Goal: Task Accomplishment & Management: Use online tool/utility

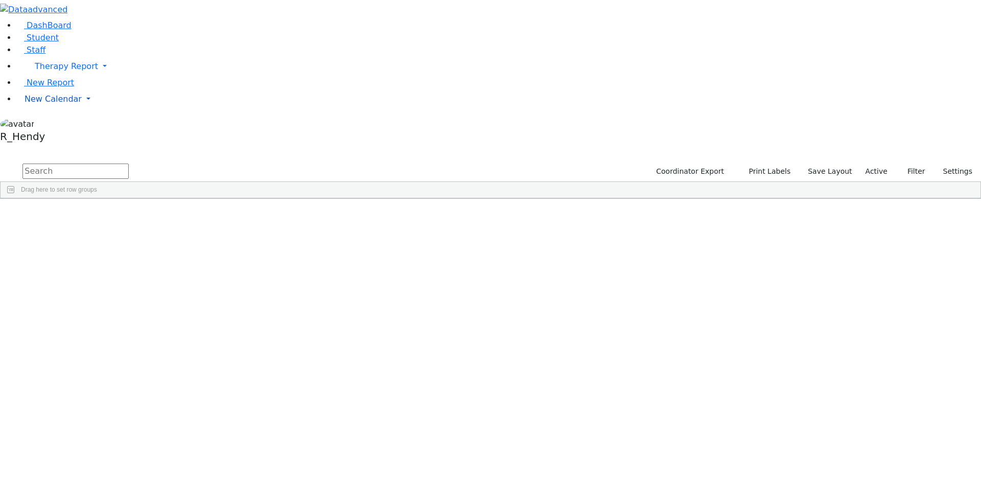
click at [90, 77] on link "New Calendar" at bounding box center [498, 66] width 964 height 20
click at [46, 124] on span "Calendar" at bounding box center [40, 119] width 37 height 10
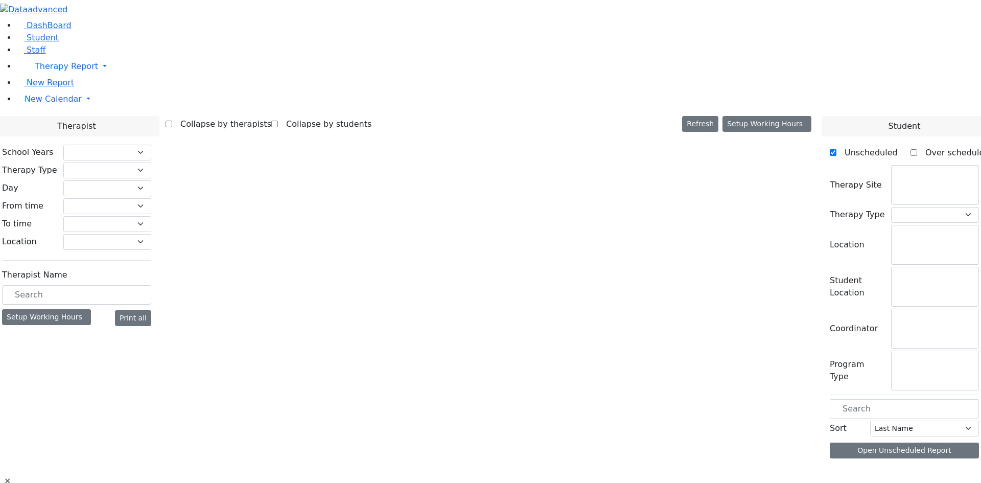
checkbox input "false"
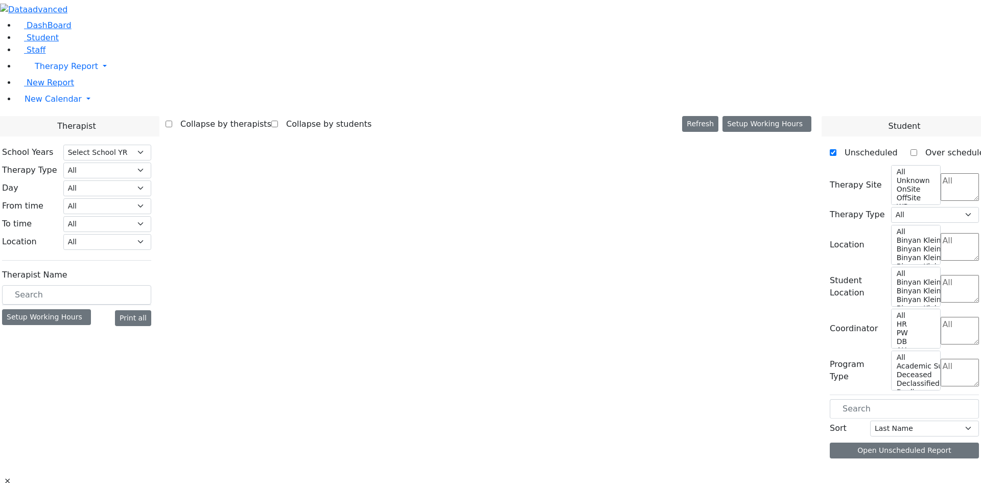
select select "212"
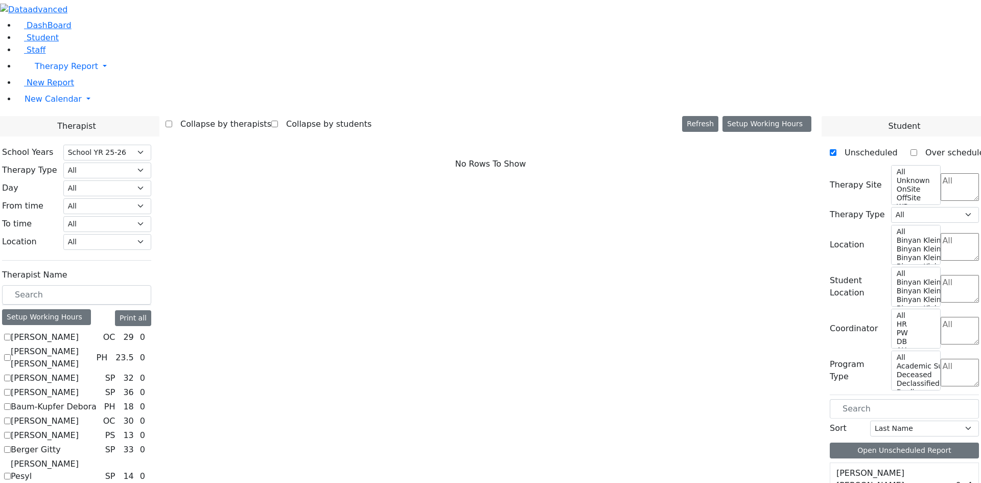
scroll to position [928, 0]
checkbox input "true"
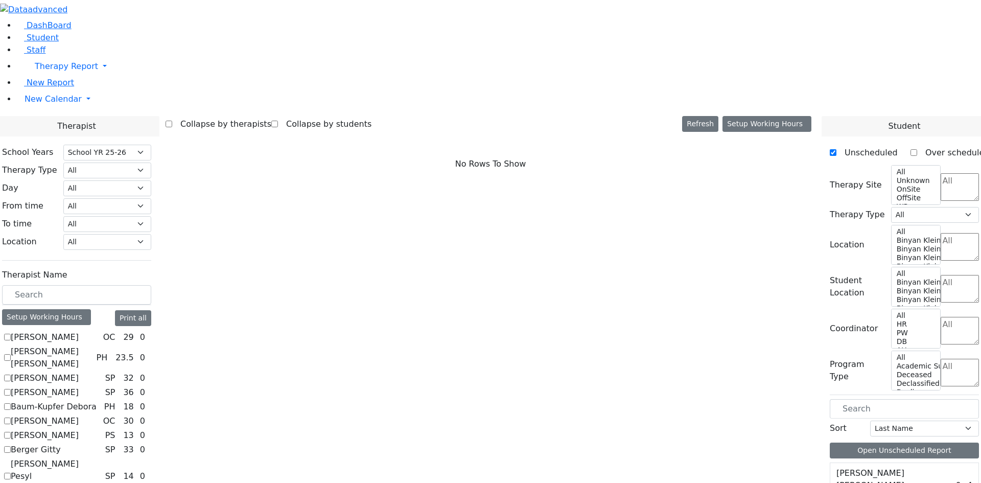
select select "3"
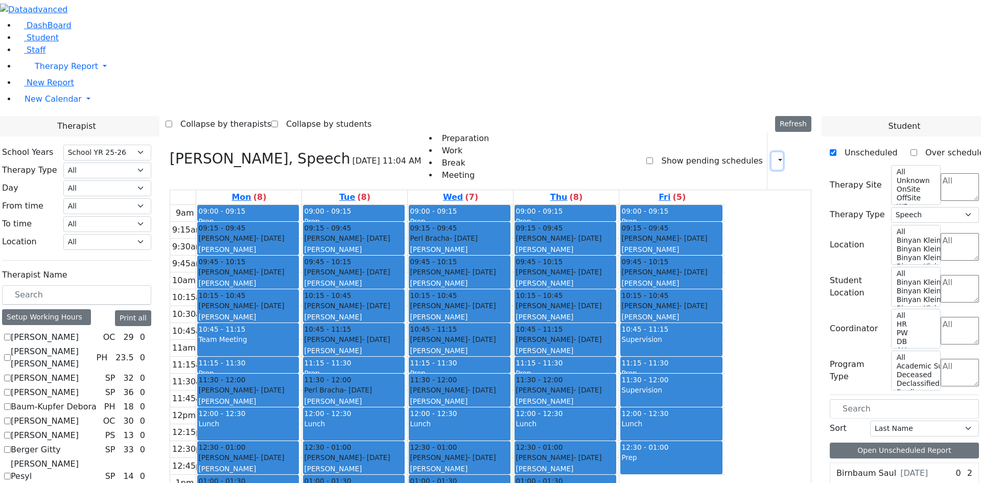
click at [771, 152] on button "button" at bounding box center [776, 160] width 11 height 17
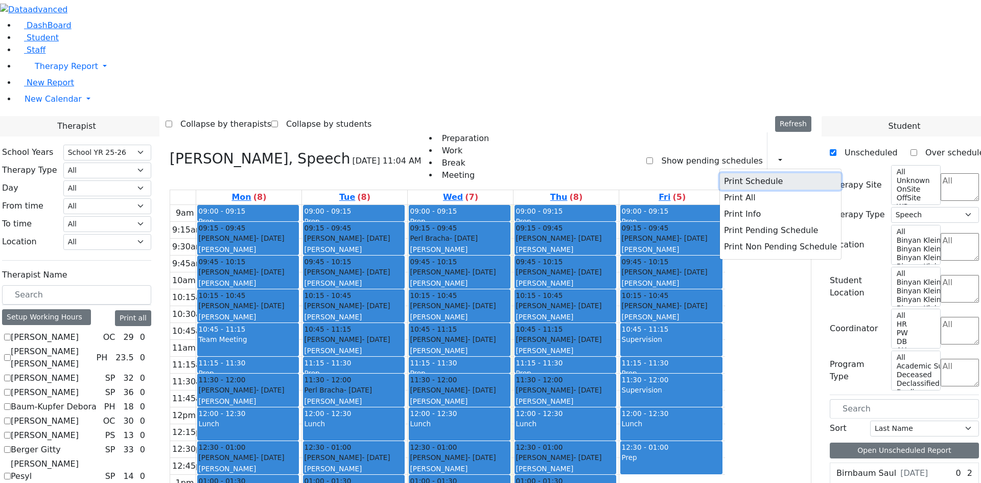
click at [739, 173] on button "Print Schedule" at bounding box center [780, 181] width 121 height 16
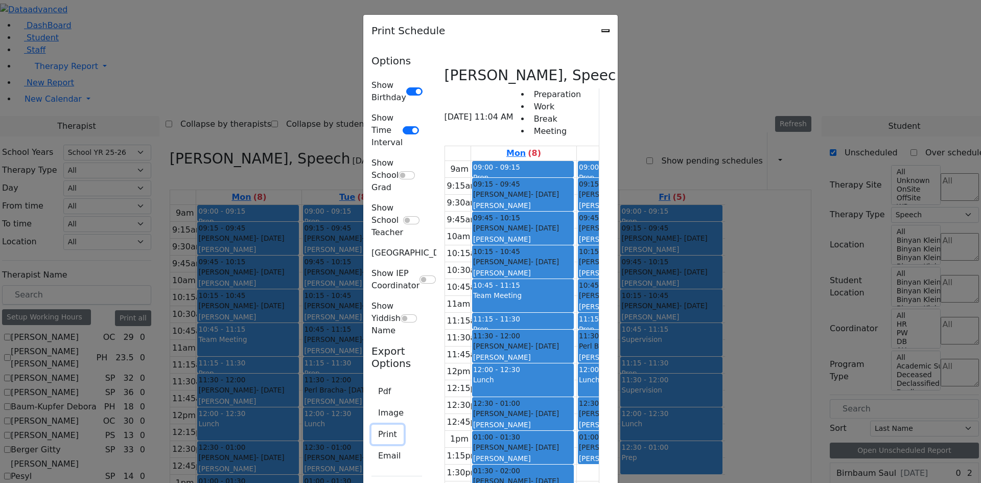
click at [371, 425] on button "Print" at bounding box center [387, 434] width 32 height 19
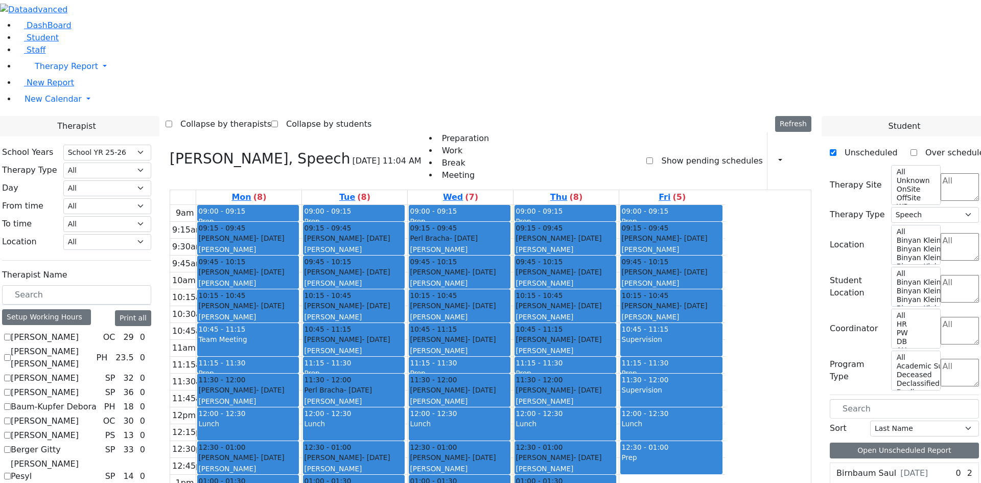
checkbox input "false"
select select
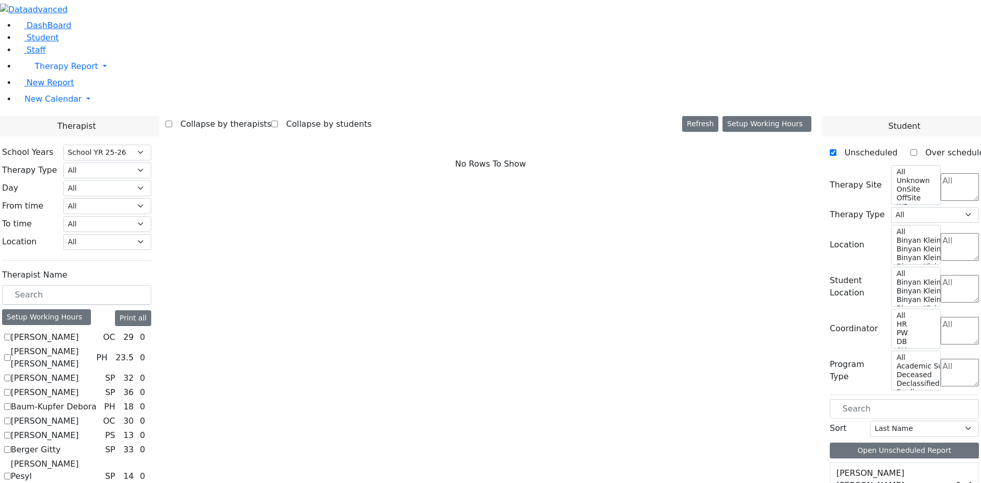
checkbox input "true"
select select "3"
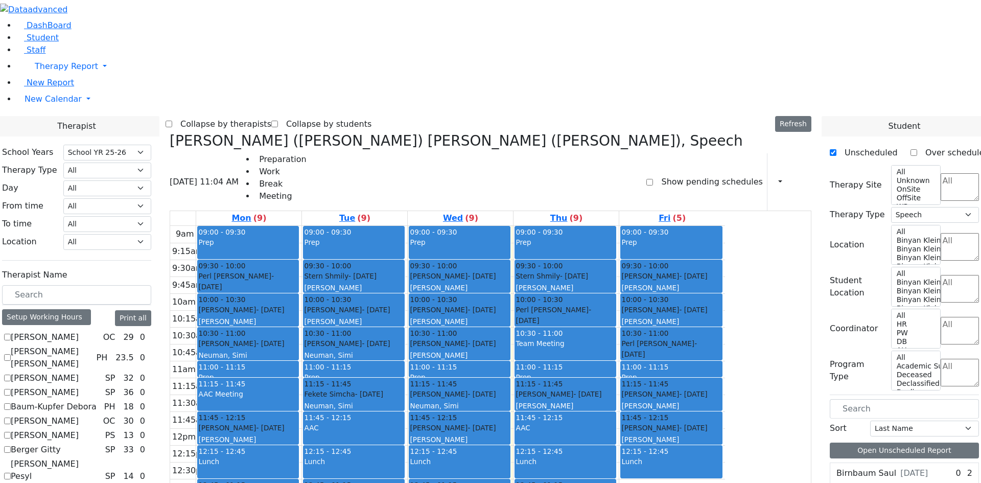
checkbox input "false"
select select
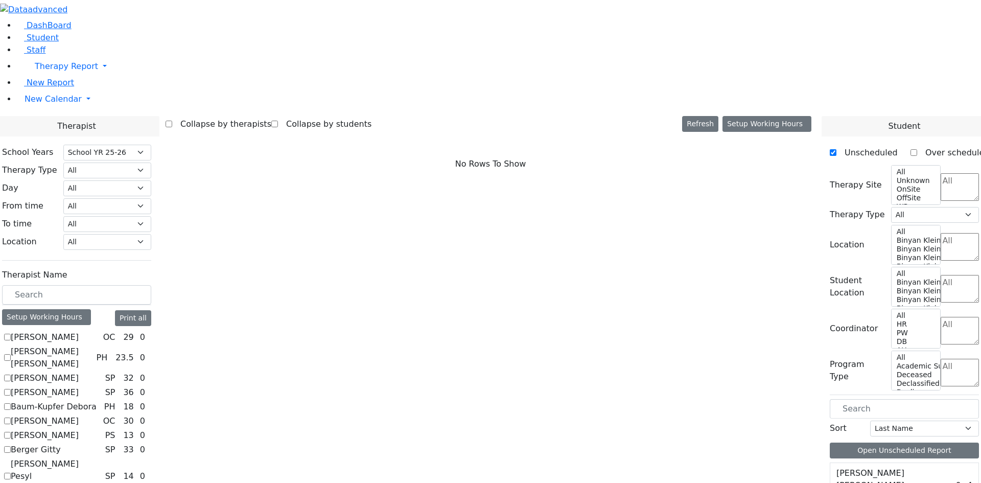
checkbox input "true"
select select "2"
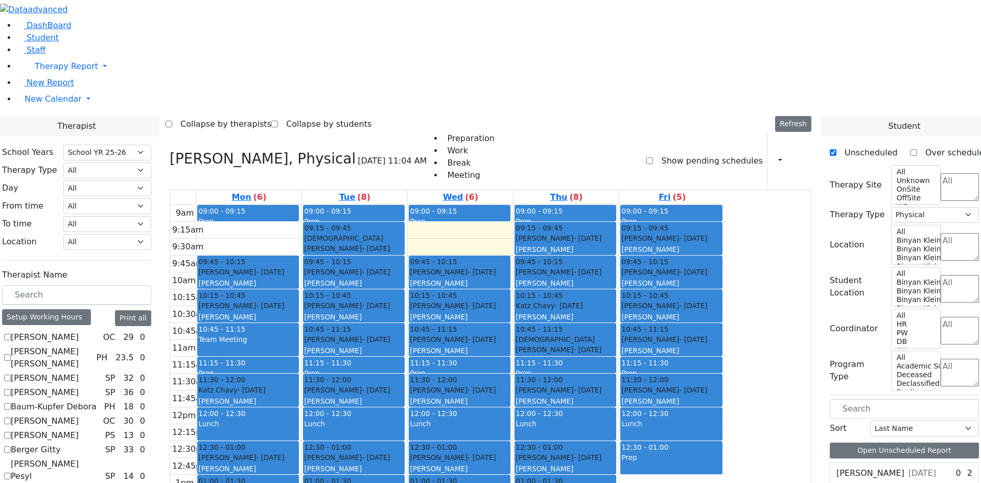
click at [779, 132] on div "Print Schedule Print All Print Info Print Pending Schedule Print Non Pending Sc…" at bounding box center [789, 160] width 44 height 57
click at [774, 156] on icon "button" at bounding box center [774, 161] width 0 height 10
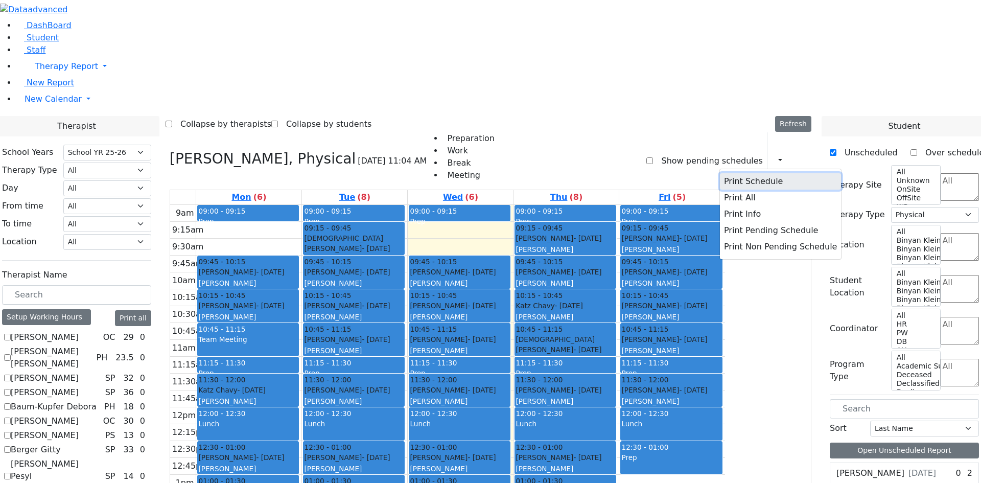
click at [751, 173] on button "Print Schedule" at bounding box center [780, 181] width 121 height 16
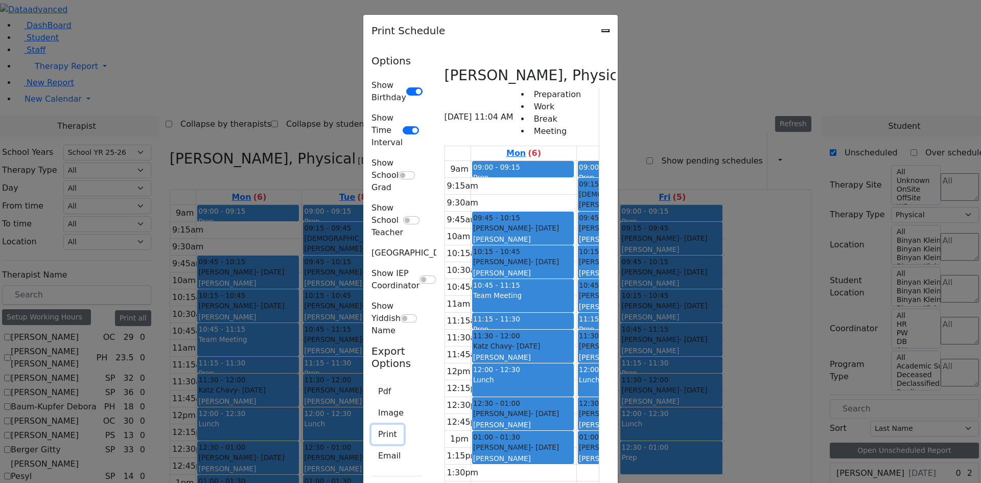
click at [371, 425] on button "Print" at bounding box center [387, 434] width 32 height 19
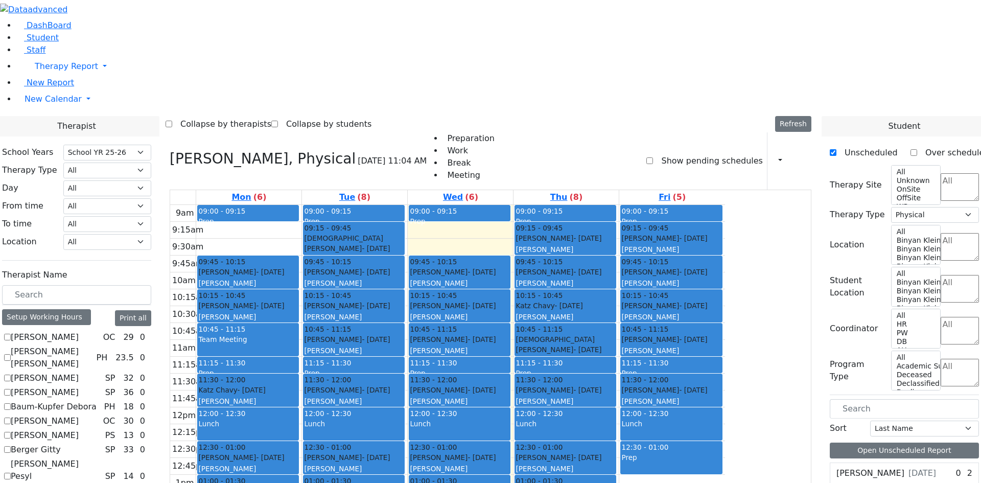
checkbox input "false"
select select
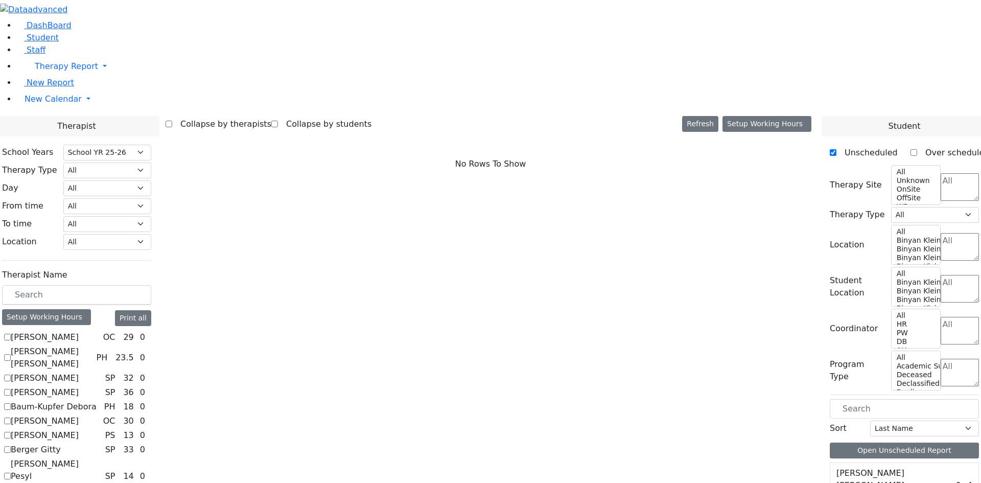
scroll to position [161, 0]
checkbox input "true"
select select "1"
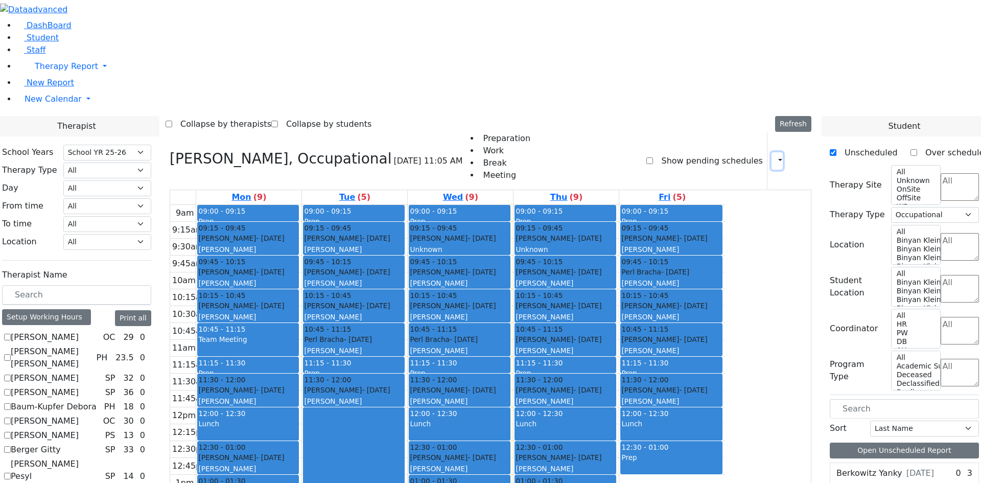
click at [771, 152] on button "button" at bounding box center [776, 160] width 11 height 17
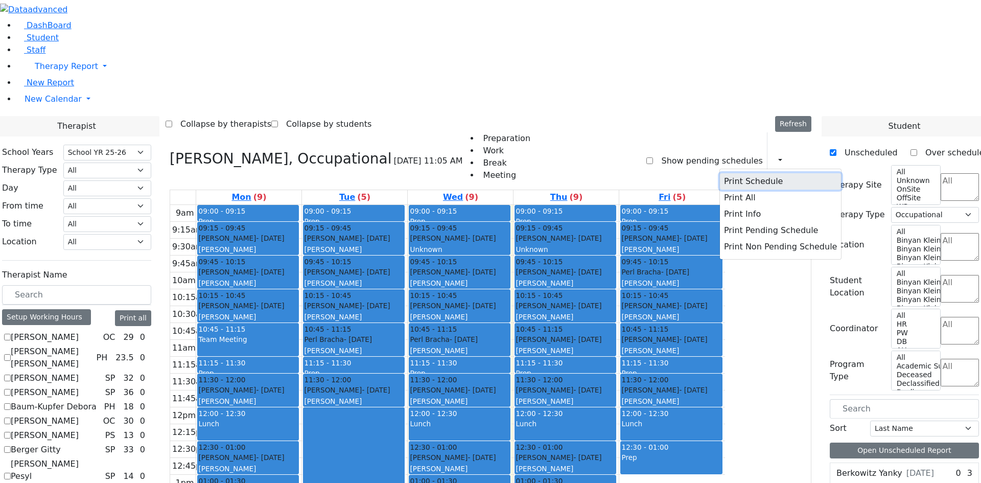
click at [770, 173] on button "Print Schedule" at bounding box center [780, 181] width 121 height 16
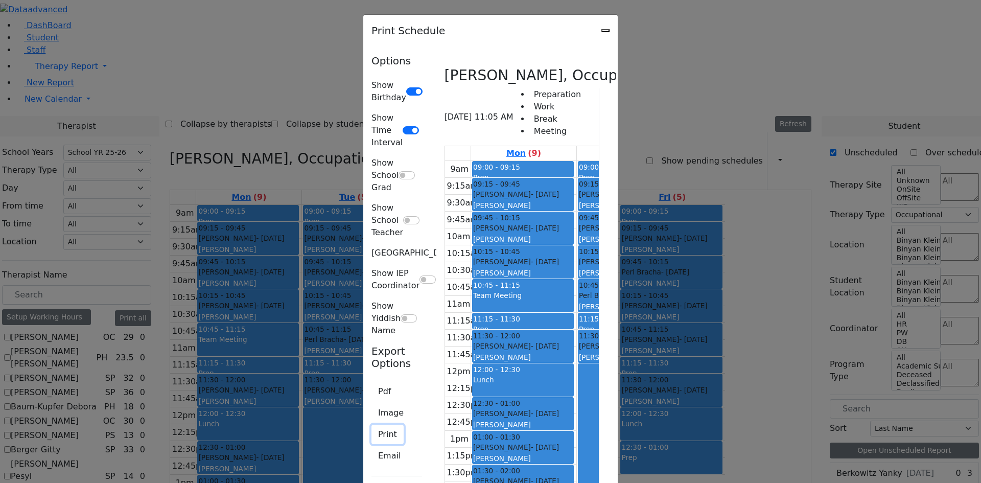
click at [371, 425] on button "Print" at bounding box center [387, 434] width 32 height 19
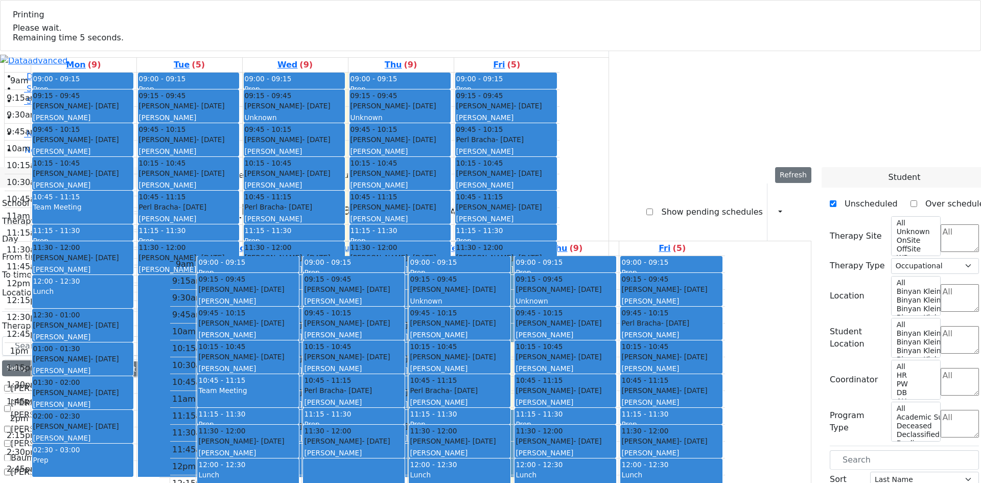
select select "212"
select select "1"
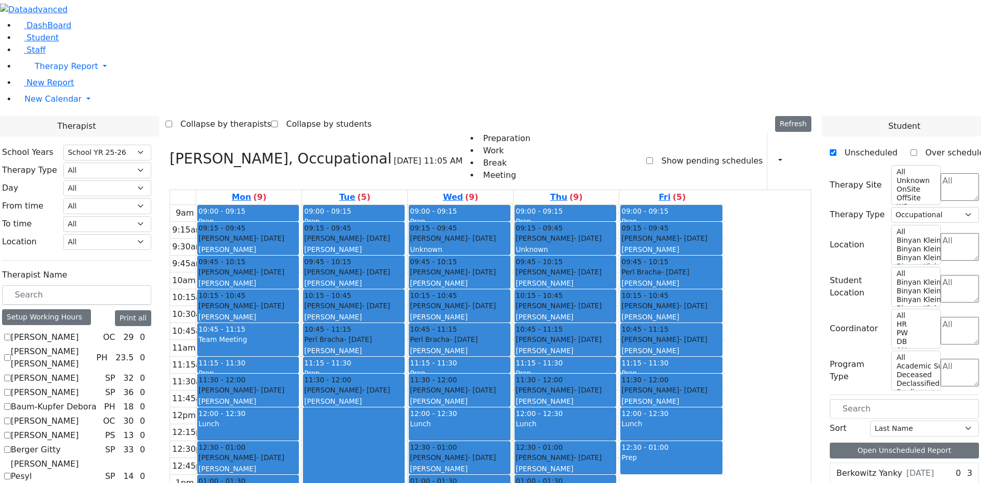
checkbox input "false"
select select
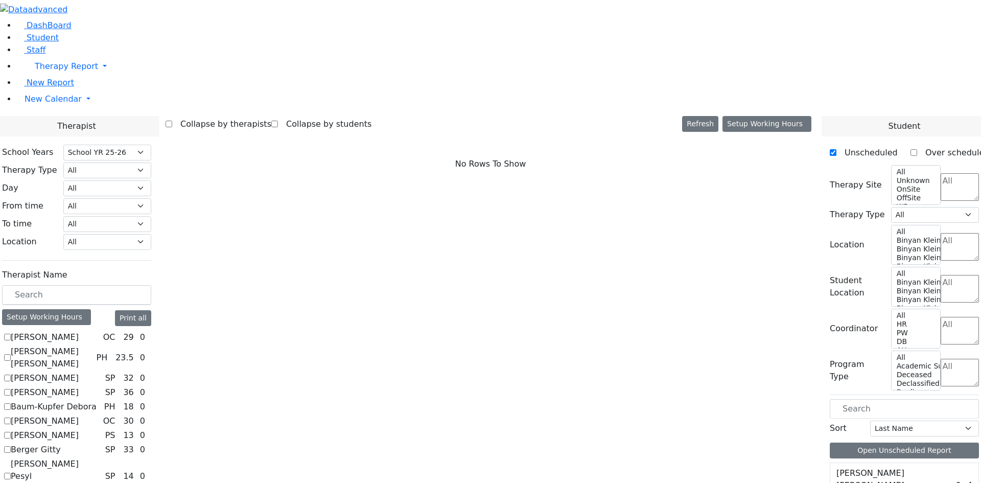
checkbox input "true"
select select "2"
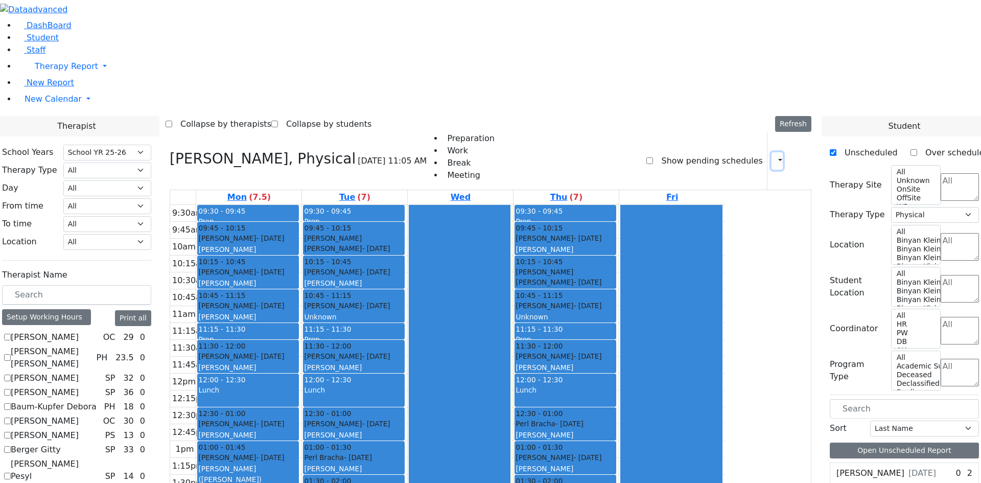
click at [771, 152] on button "button" at bounding box center [776, 160] width 11 height 17
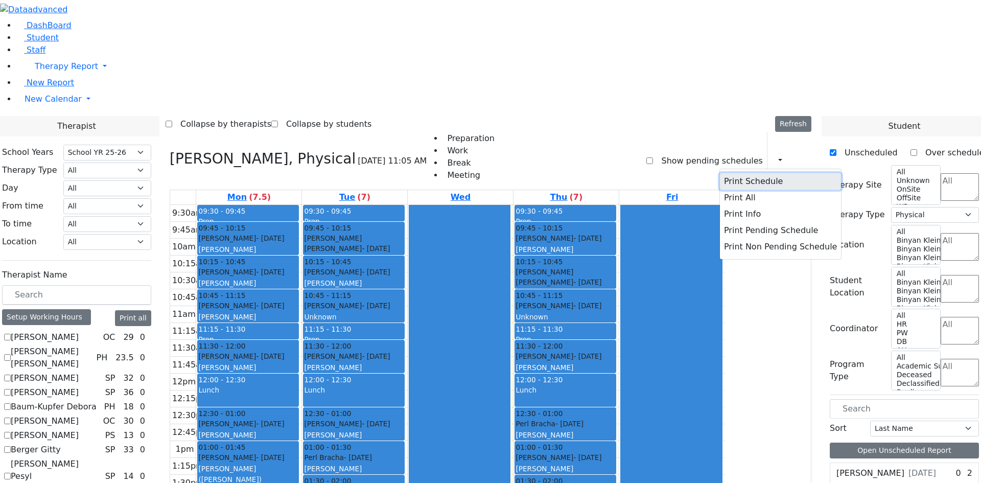
click at [733, 173] on button "Print Schedule" at bounding box center [780, 181] width 121 height 16
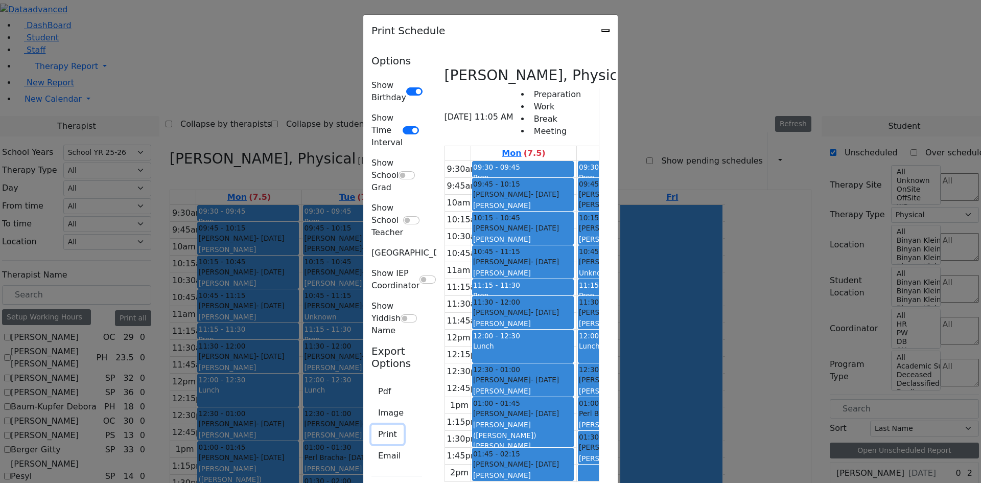
click at [371, 425] on button "Print" at bounding box center [387, 434] width 32 height 19
